Goal: Transaction & Acquisition: Purchase product/service

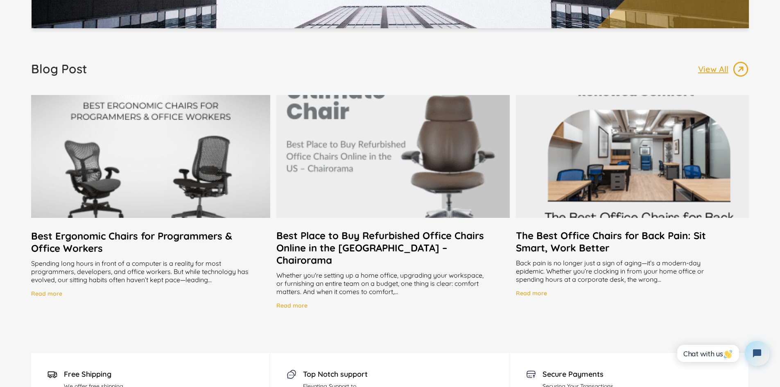
scroll to position [1596, 0]
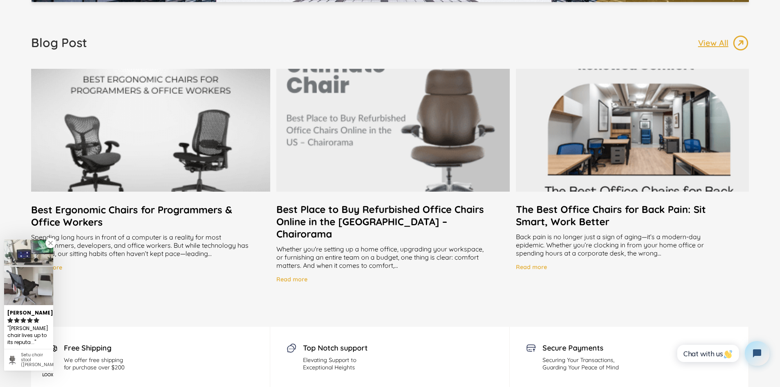
click at [313, 212] on h2 "Best Place to Buy Refurbished Office Chairs Online in the [GEOGRAPHIC_DATA] – C…" at bounding box center [392, 221] width 233 height 37
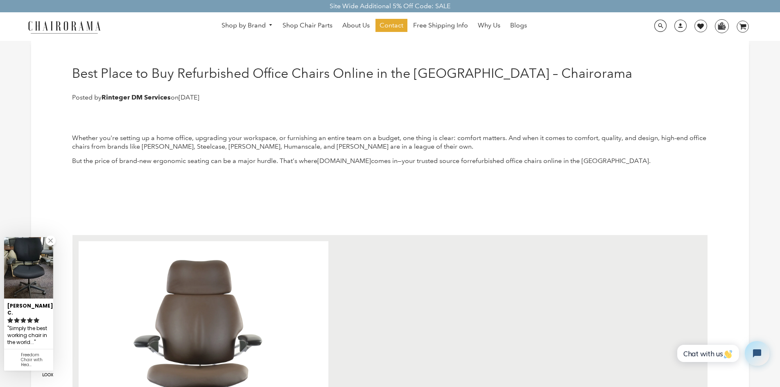
scroll to position [41, 0]
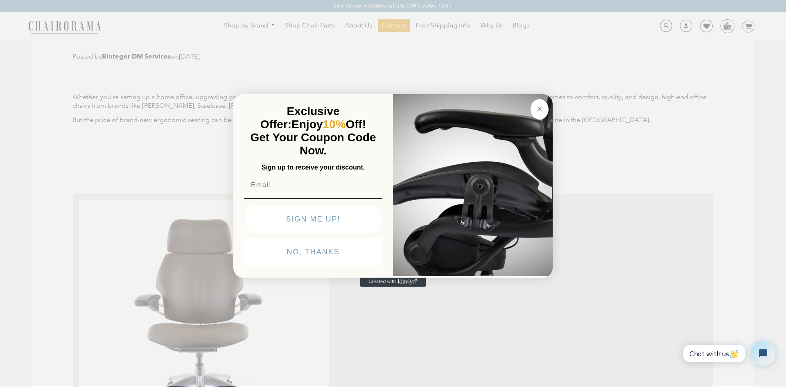
click at [538, 114] on button "Close dialog" at bounding box center [539, 109] width 18 height 20
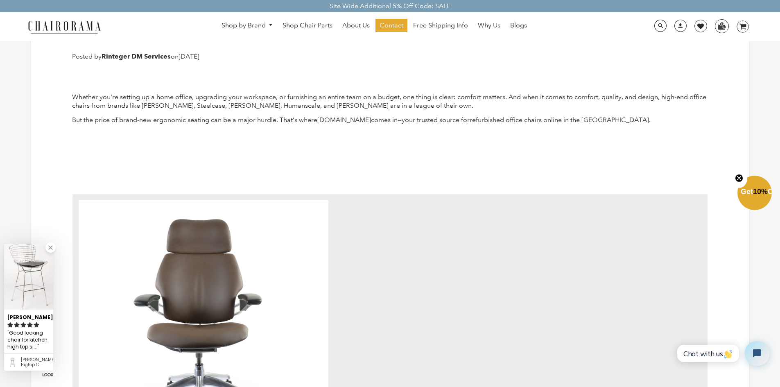
click at [742, 180] on icon "Close teaser" at bounding box center [739, 178] width 8 height 8
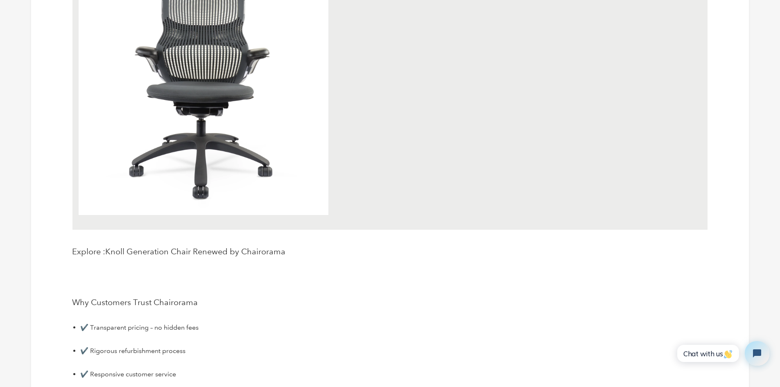
scroll to position [2578, 0]
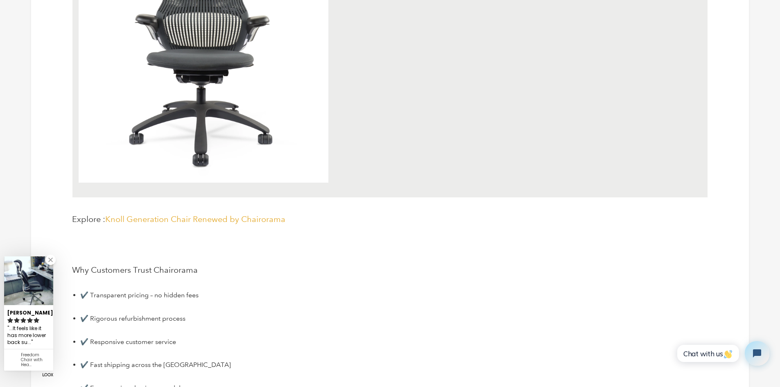
click at [160, 218] on span "Knoll Generation Chair Renewed by Chairorama" at bounding box center [195, 219] width 180 height 10
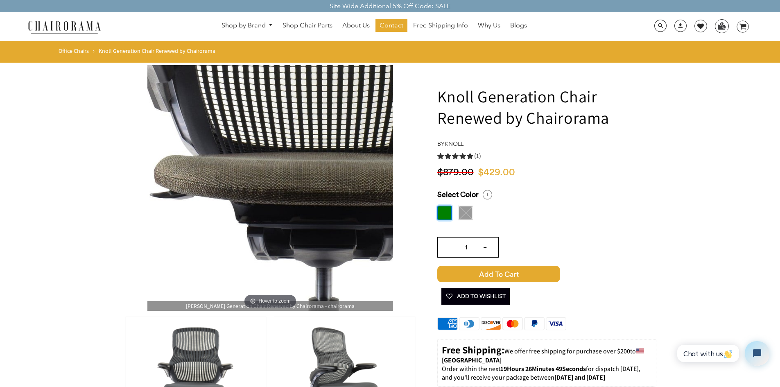
click at [251, 190] on img at bounding box center [270, 188] width 246 height 246
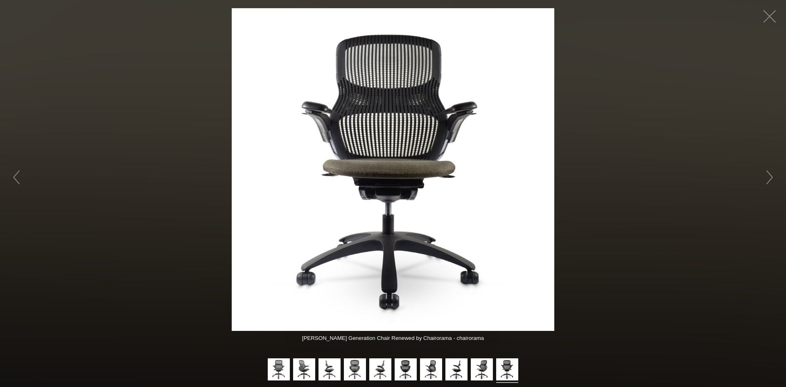
click at [661, 162] on figure "Hover to zoom" at bounding box center [393, 169] width 786 height 322
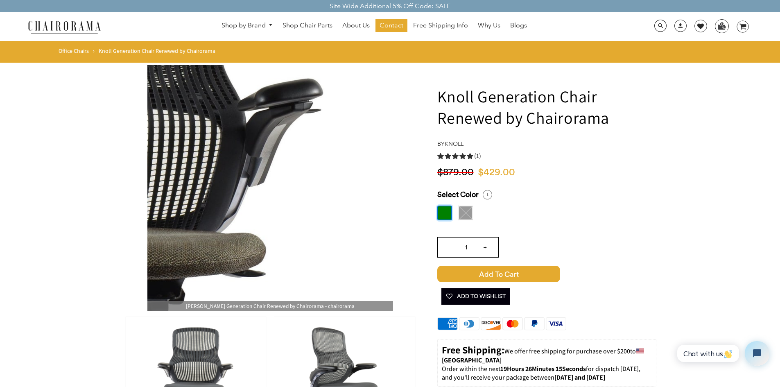
click at [319, 168] on img at bounding box center [270, 188] width 246 height 246
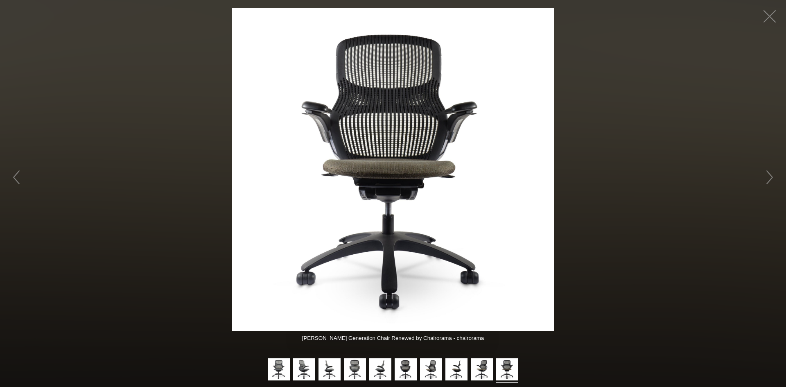
click at [464, 170] on img at bounding box center [393, 169] width 322 height 322
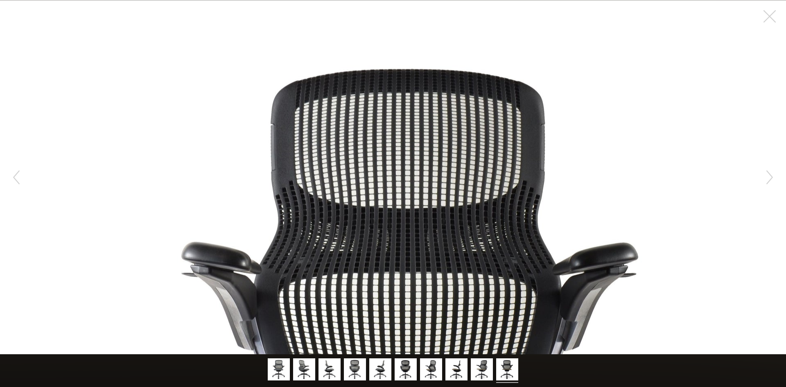
click at [249, 68] on figure "Hover to zoom" at bounding box center [393, 177] width 786 height 354
